Goal: Task Accomplishment & Management: Manage account settings

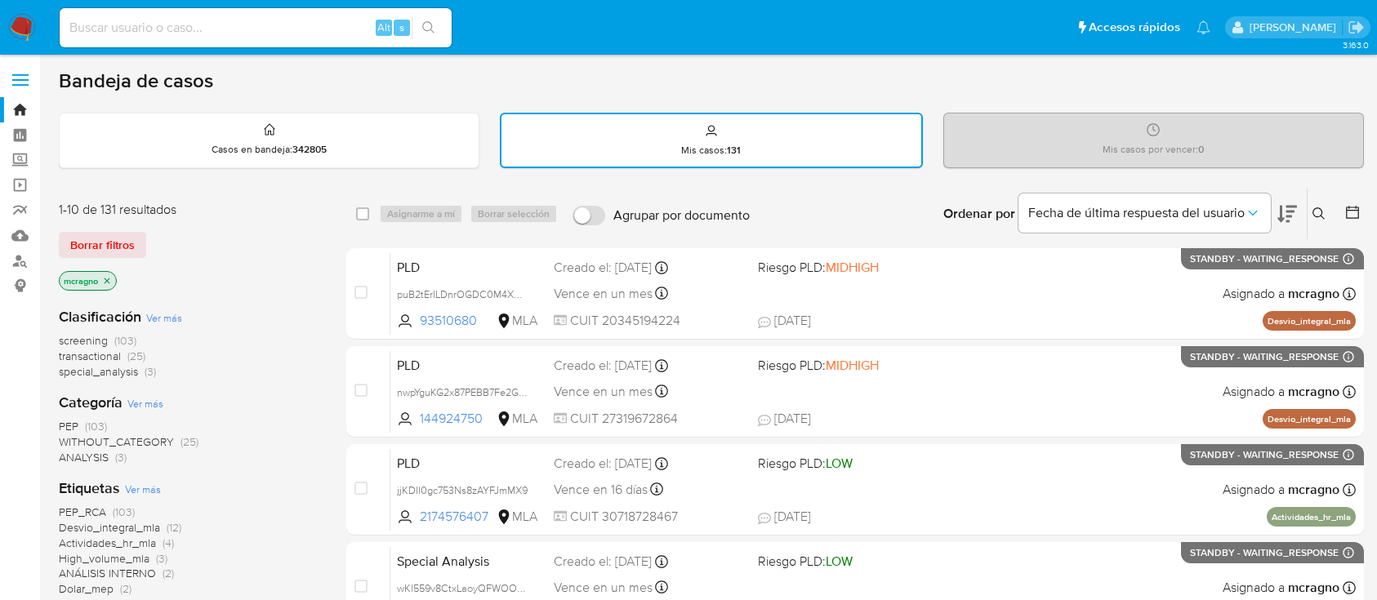
scroll to position [176, 0]
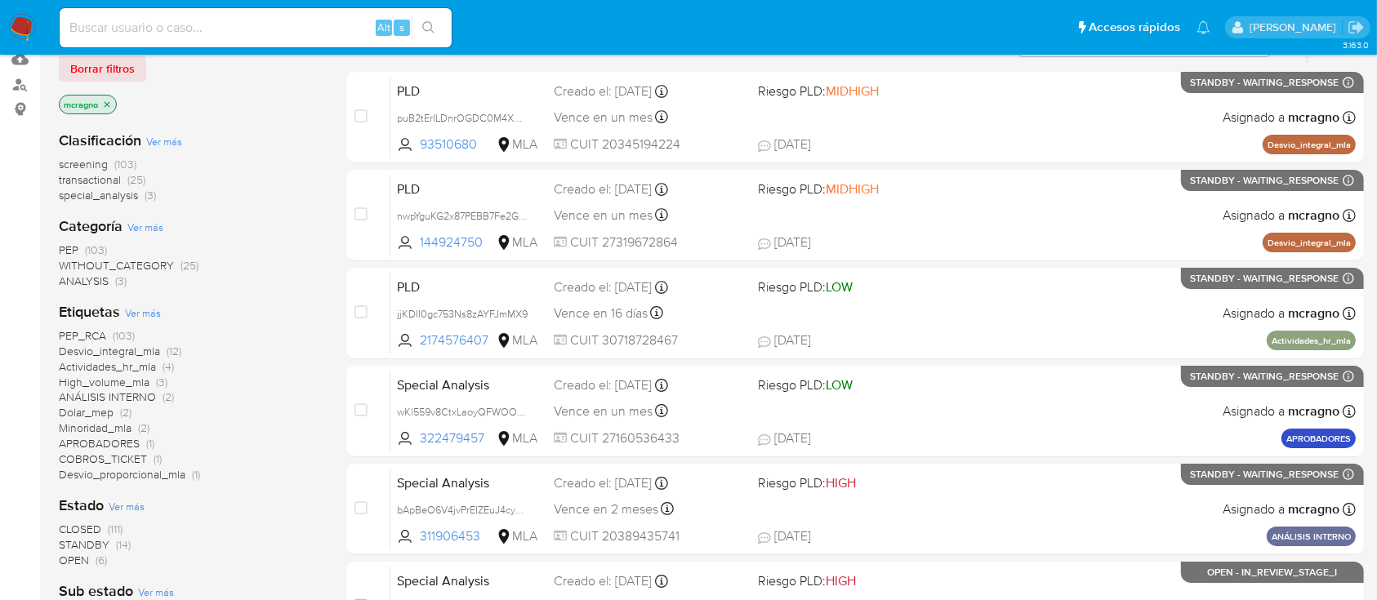
drag, startPoint x: 17, startPoint y: 23, endPoint x: 141, endPoint y: 163, distance: 187.0
click at [17, 23] on img at bounding box center [22, 28] width 28 height 28
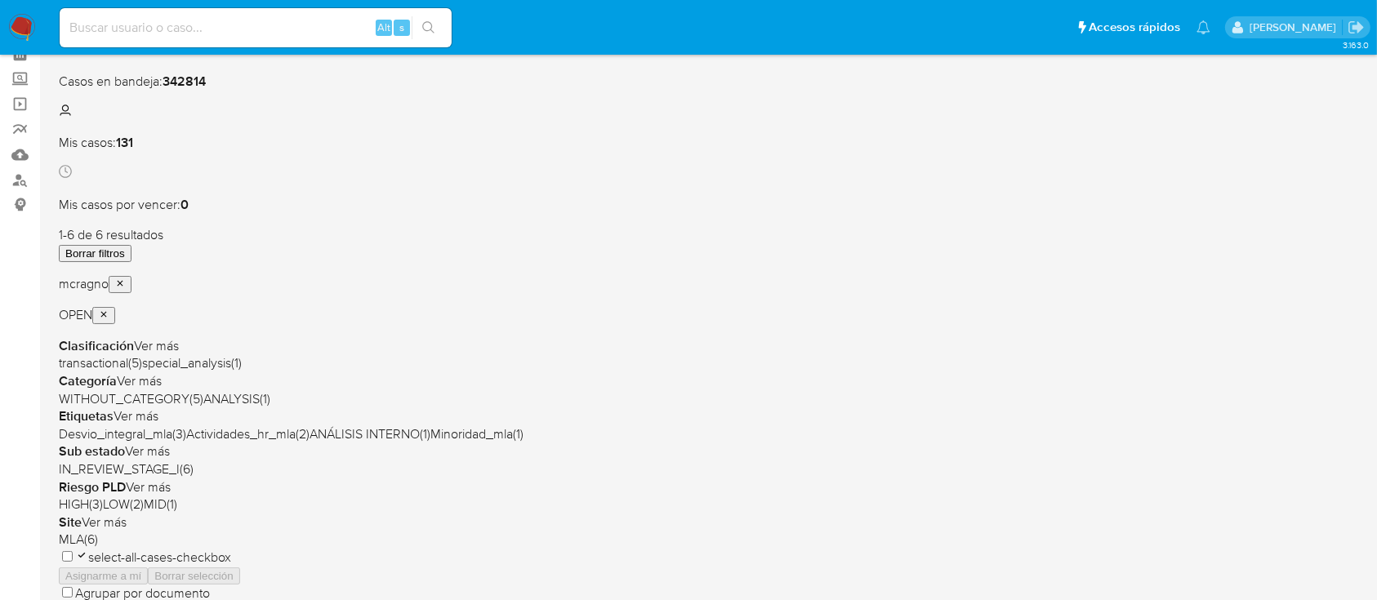
scroll to position [109, 0]
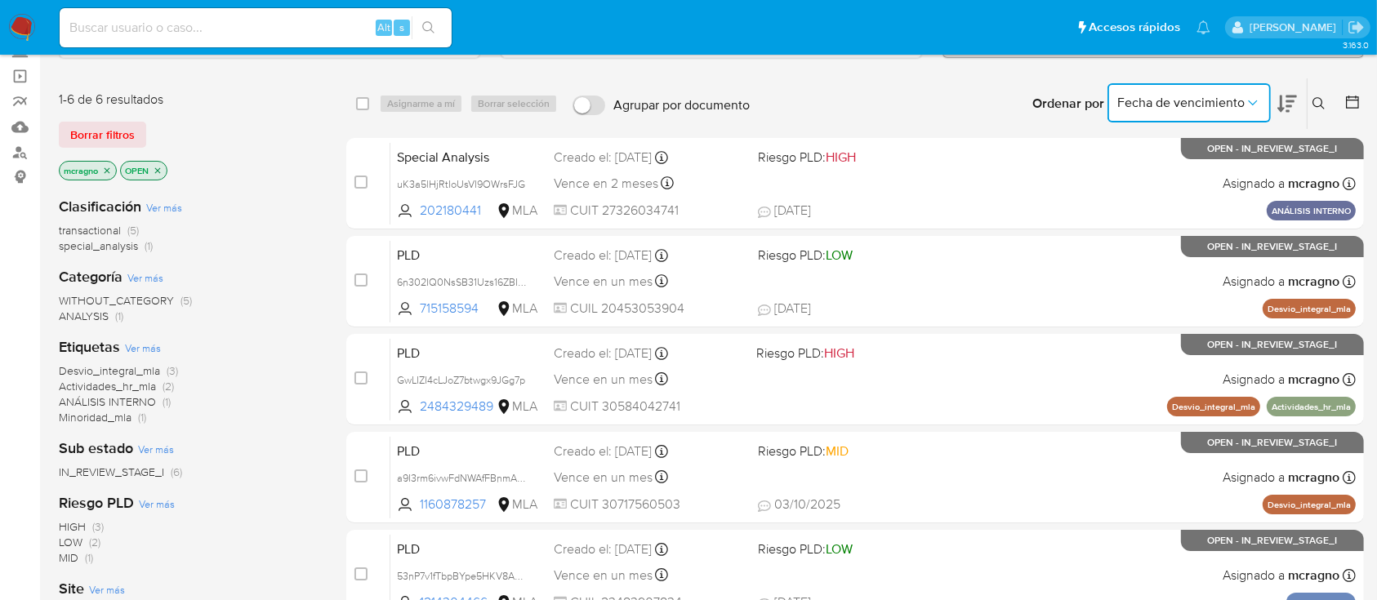
click at [1175, 101] on span "Fecha de vencimiento" at bounding box center [1181, 103] width 127 height 16
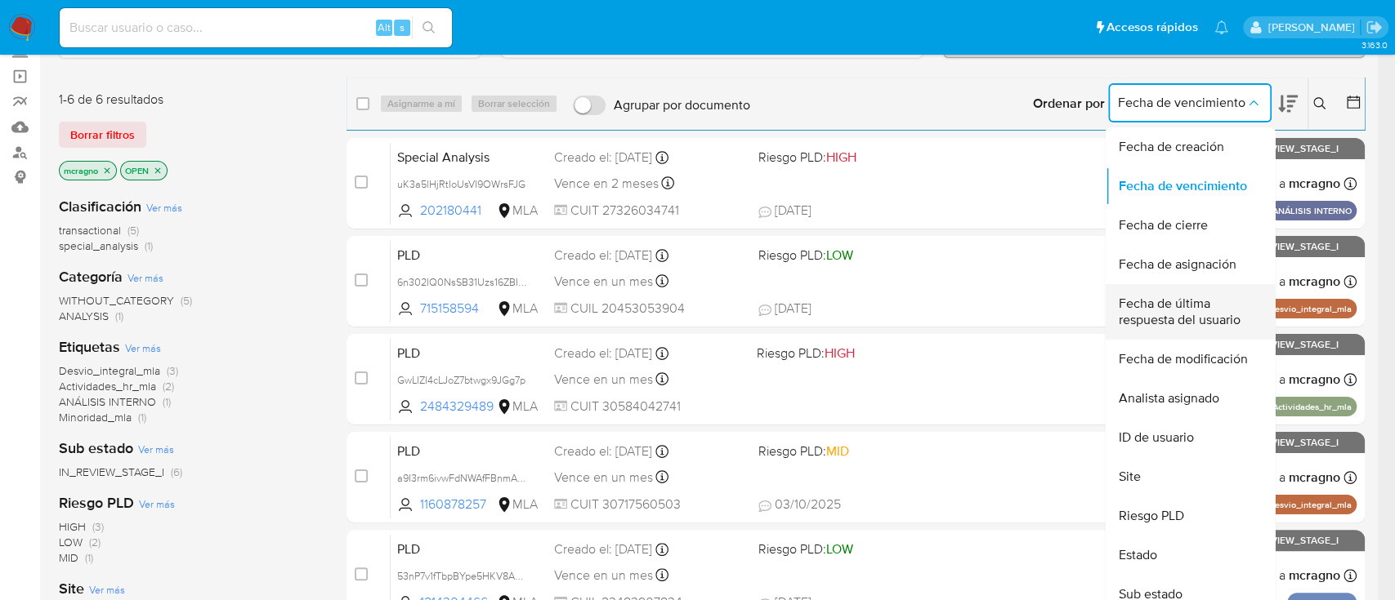
click at [1171, 301] on span "Fecha de última respuesta del usuario" at bounding box center [1185, 312] width 134 height 33
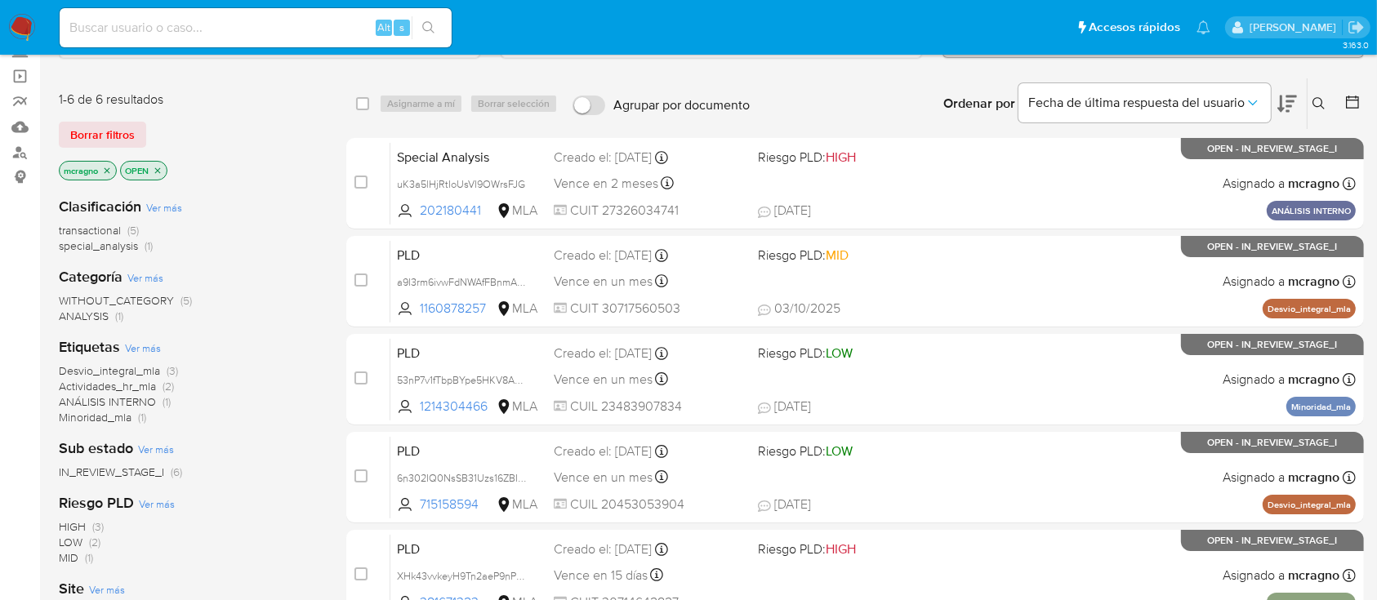
click at [1283, 102] on icon at bounding box center [1288, 104] width 20 height 20
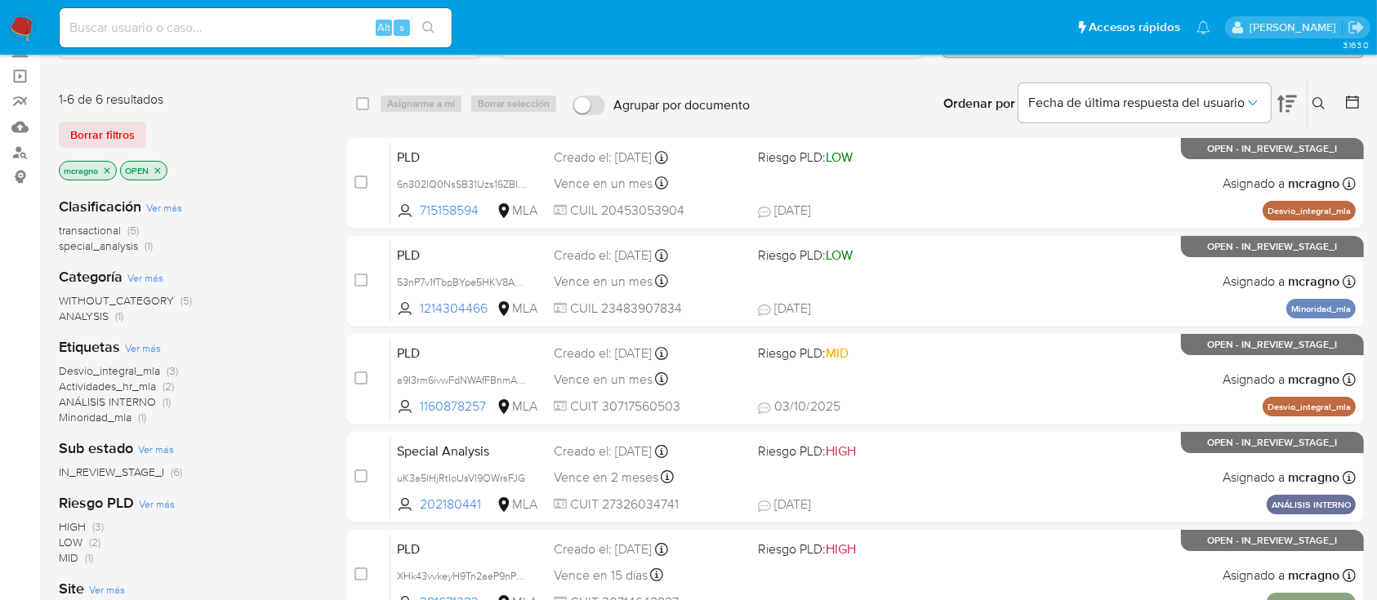
click at [1283, 101] on icon at bounding box center [1288, 104] width 20 height 20
